Goal: Information Seeking & Learning: Learn about a topic

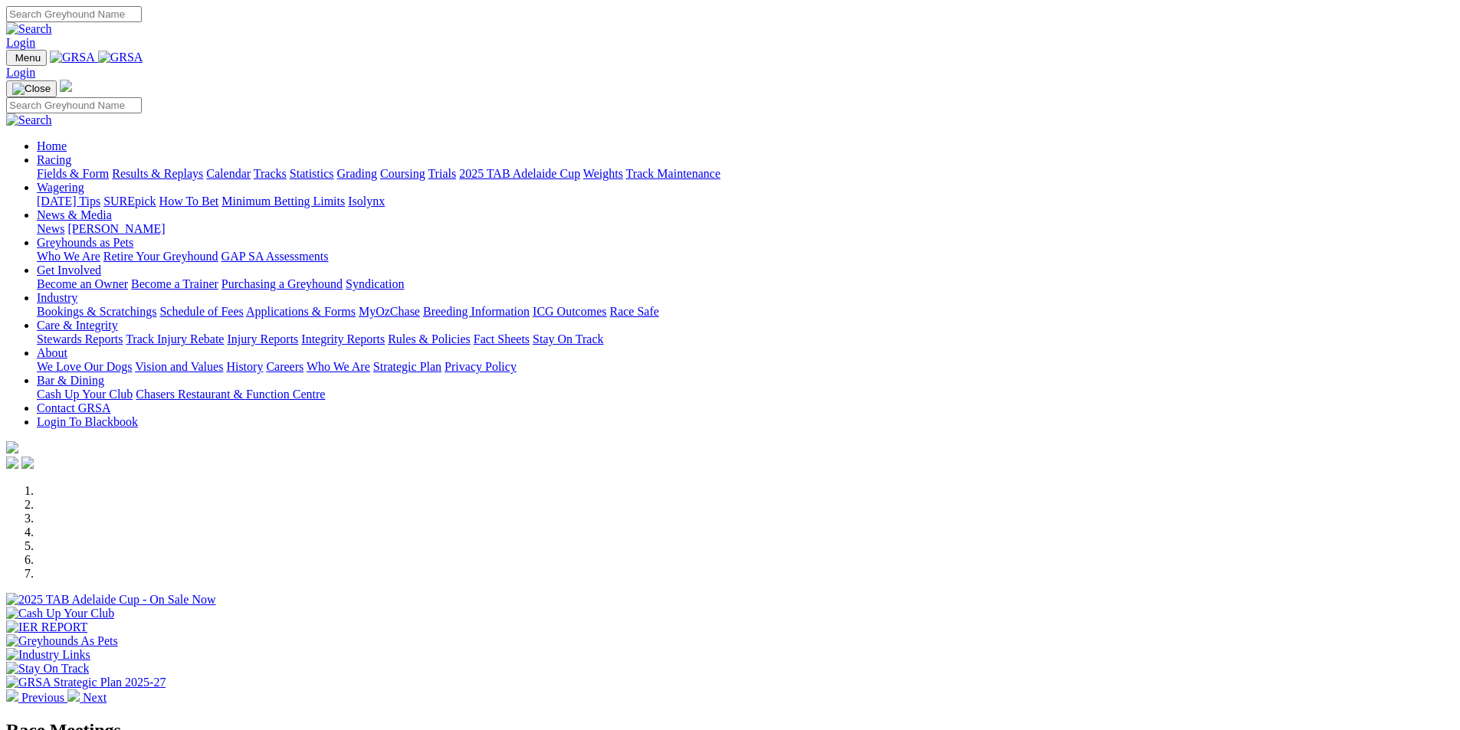
scroll to position [211, 0]
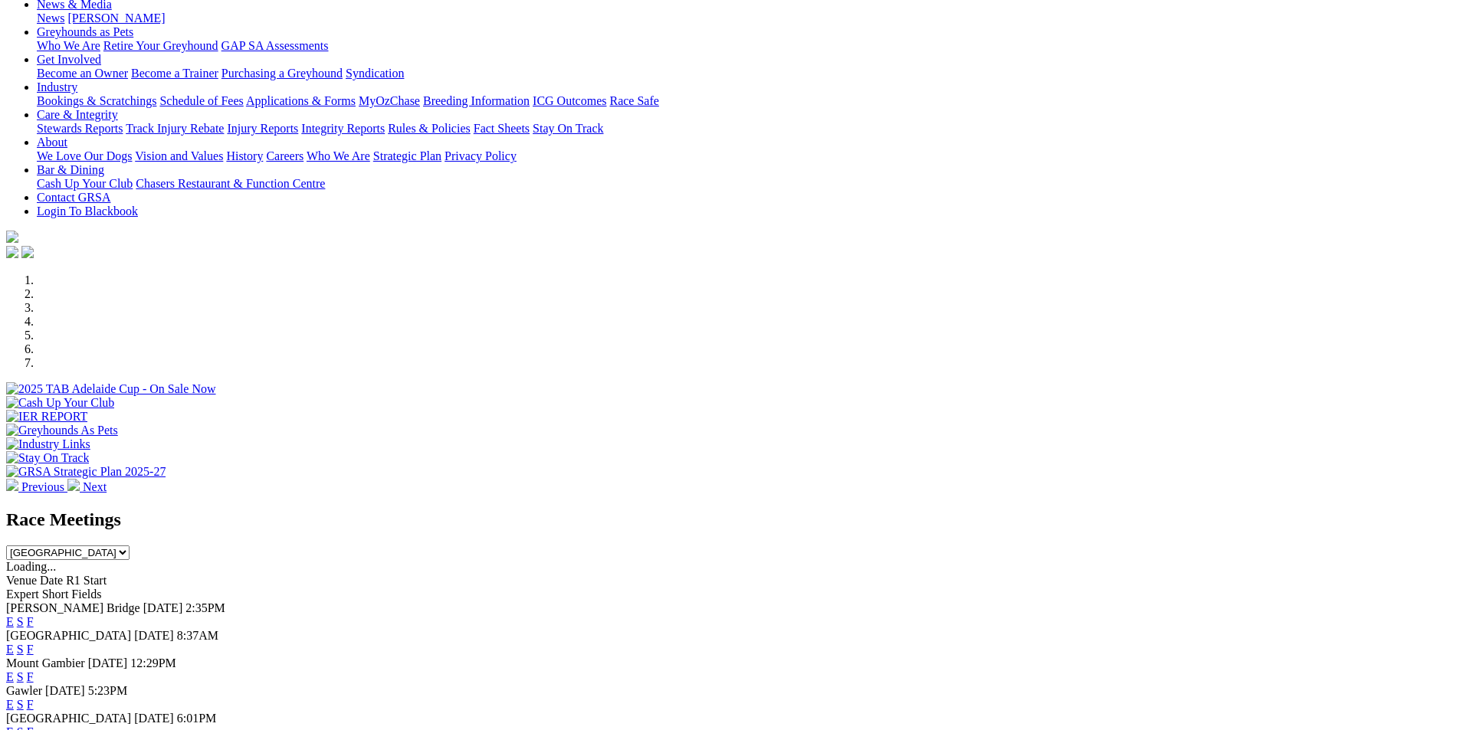
click at [34, 615] on link "F" at bounding box center [30, 621] width 7 height 13
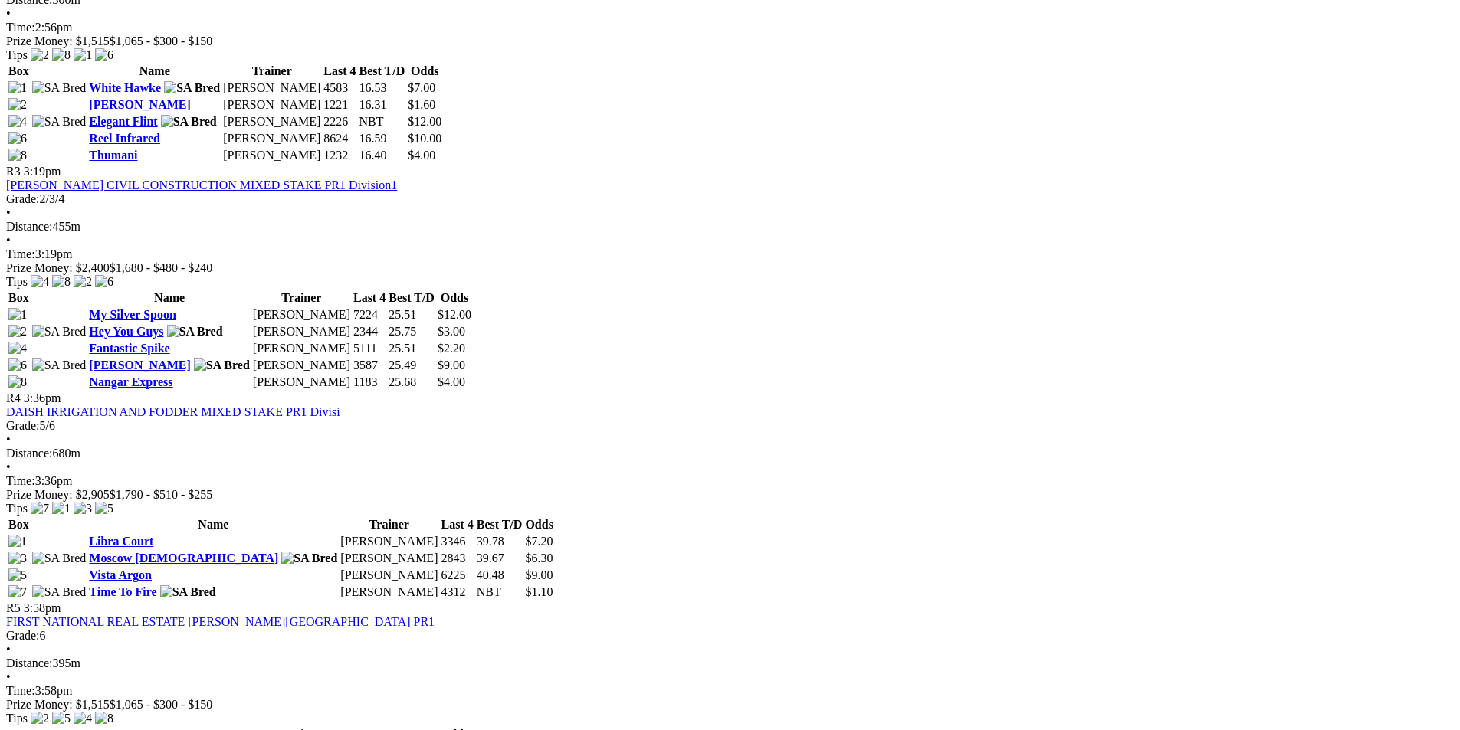
scroll to position [1073, 0]
